Goal: Information Seeking & Learning: Compare options

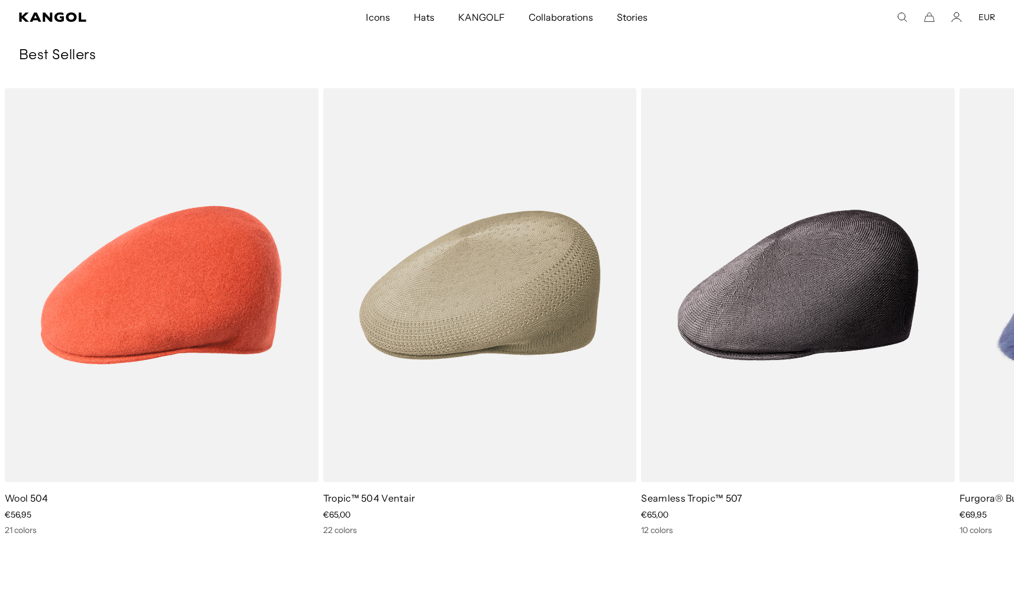
scroll to position [0, 244]
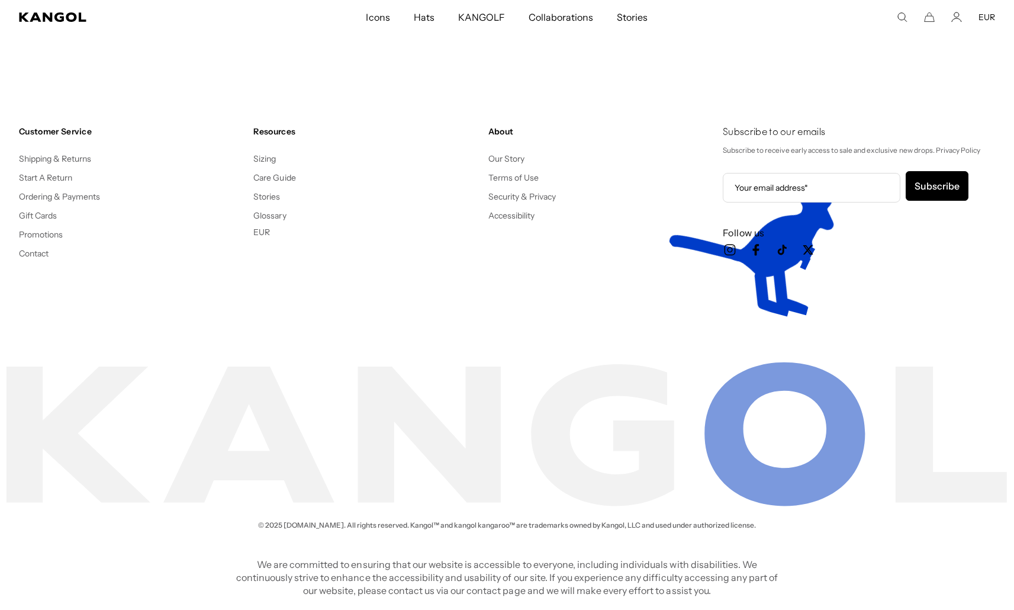
scroll to position [0, 244]
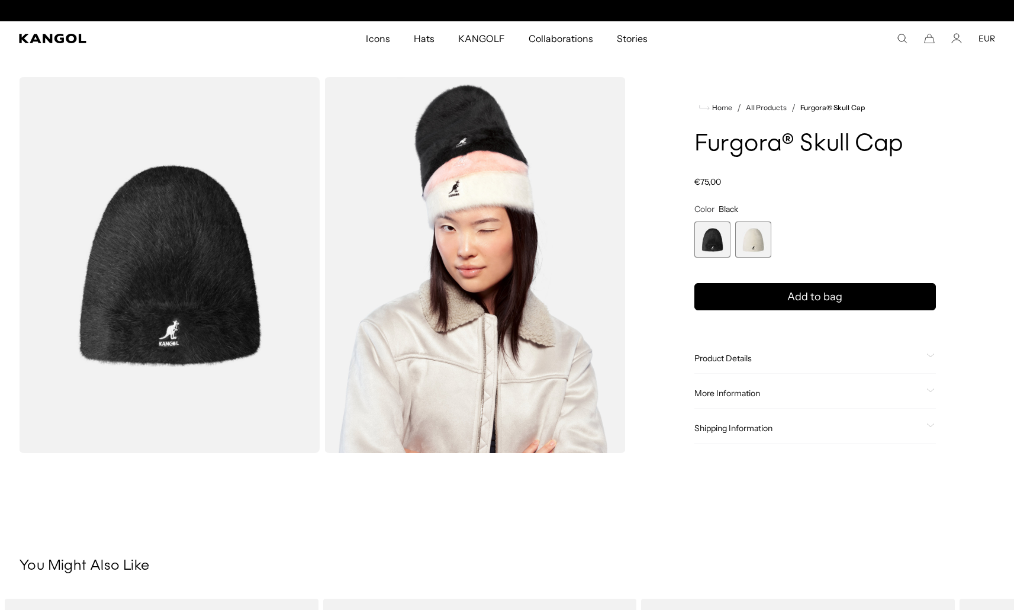
scroll to position [0, 244]
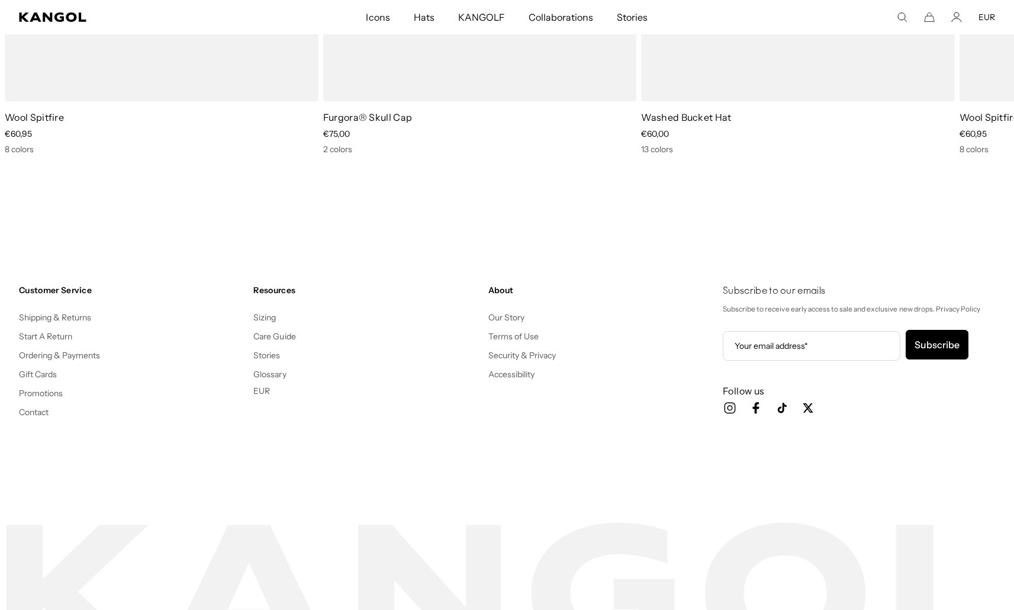
scroll to position [0, 244]
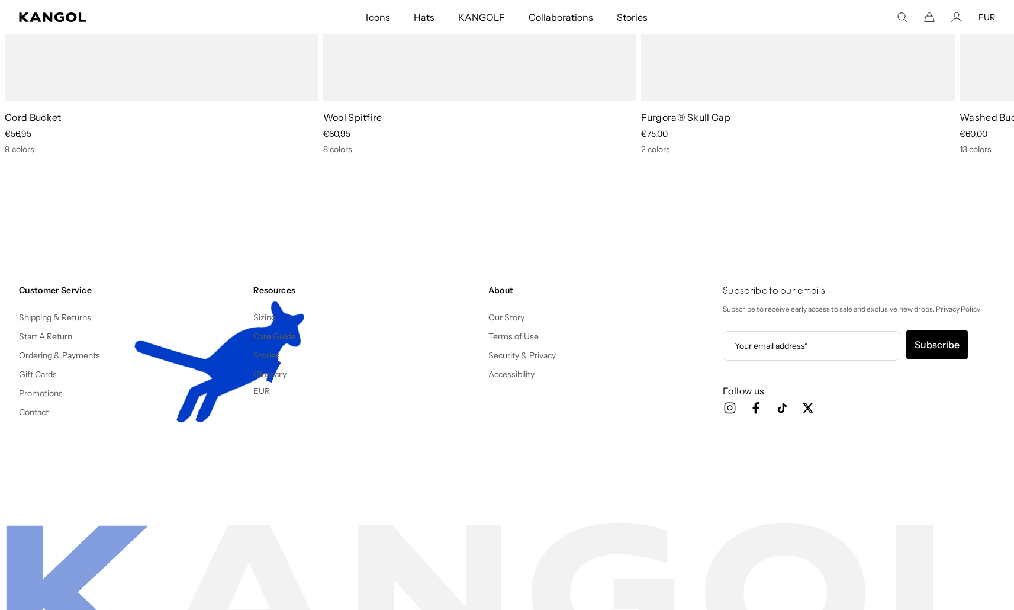
scroll to position [0, 244]
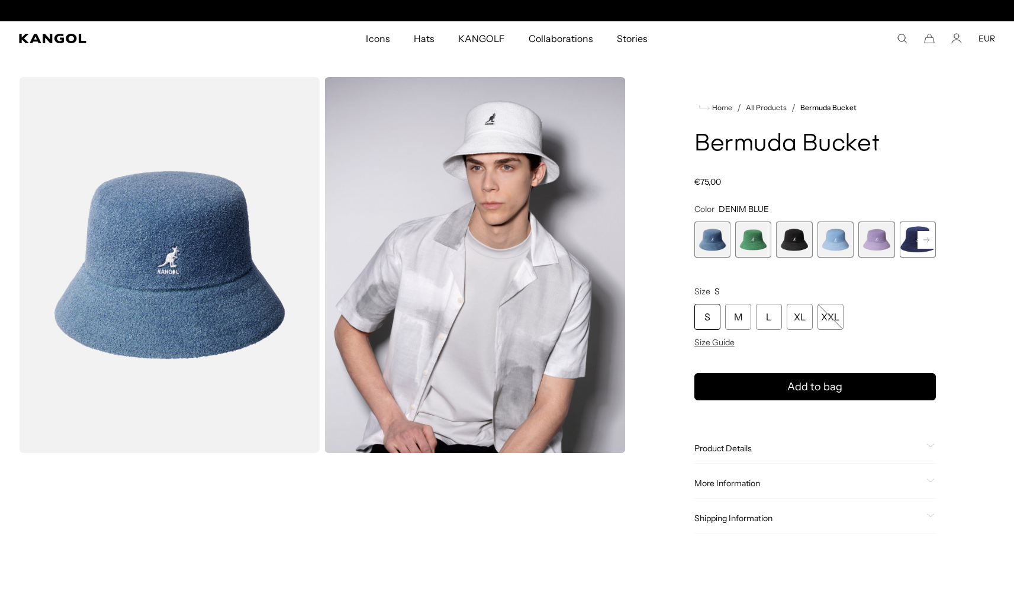
scroll to position [0, 244]
